Goal: Navigation & Orientation: Find specific page/section

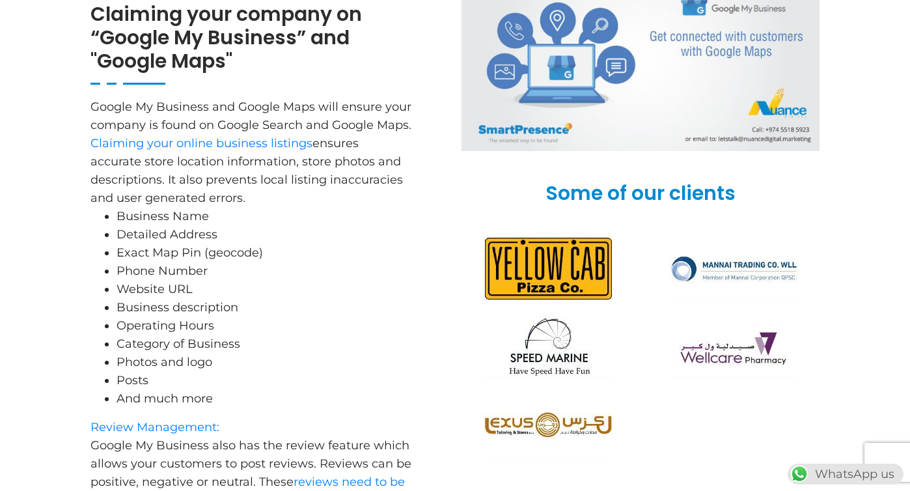
scroll to position [800, 0]
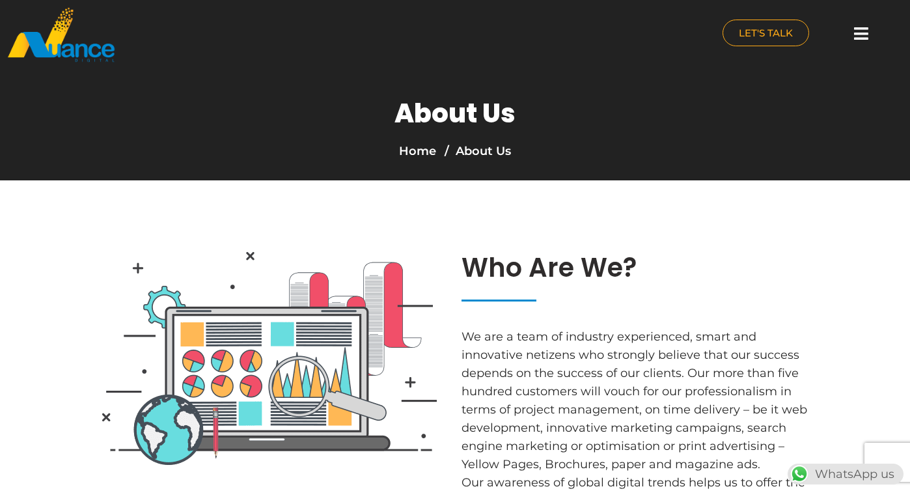
click at [865, 29] on icon at bounding box center [861, 33] width 14 height 16
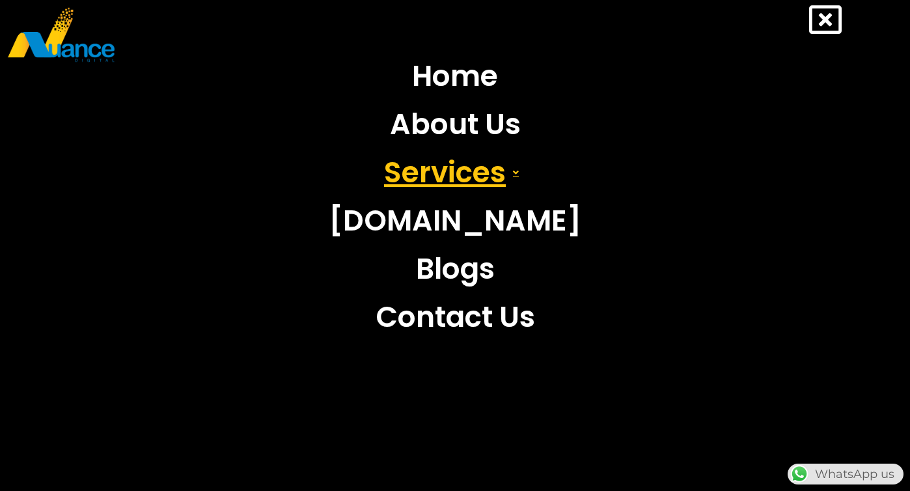
click at [463, 183] on link "Services" at bounding box center [455, 172] width 272 height 48
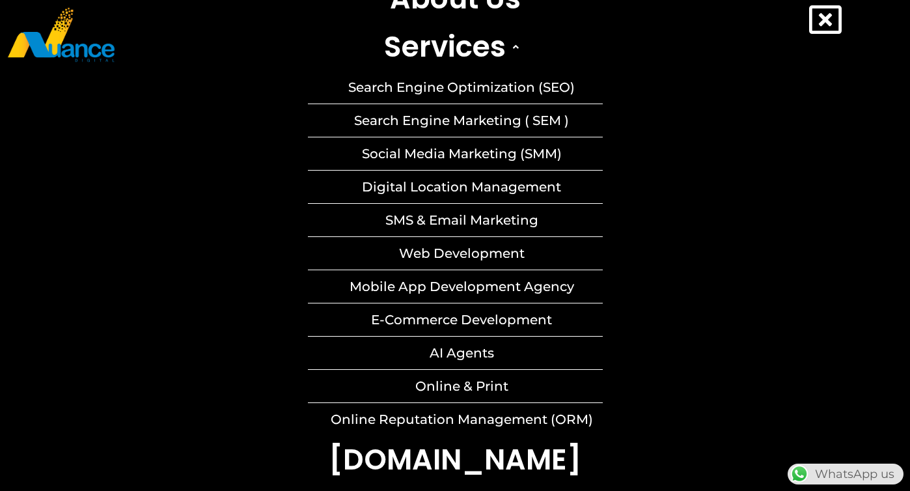
scroll to position [195, 0]
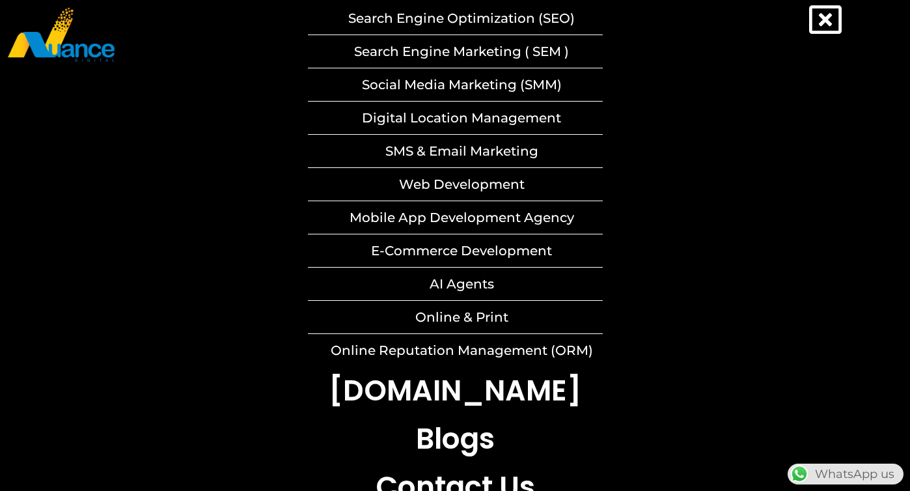
click at [828, 20] on icon at bounding box center [825, 19] width 33 height 33
